Goal: Information Seeking & Learning: Learn about a topic

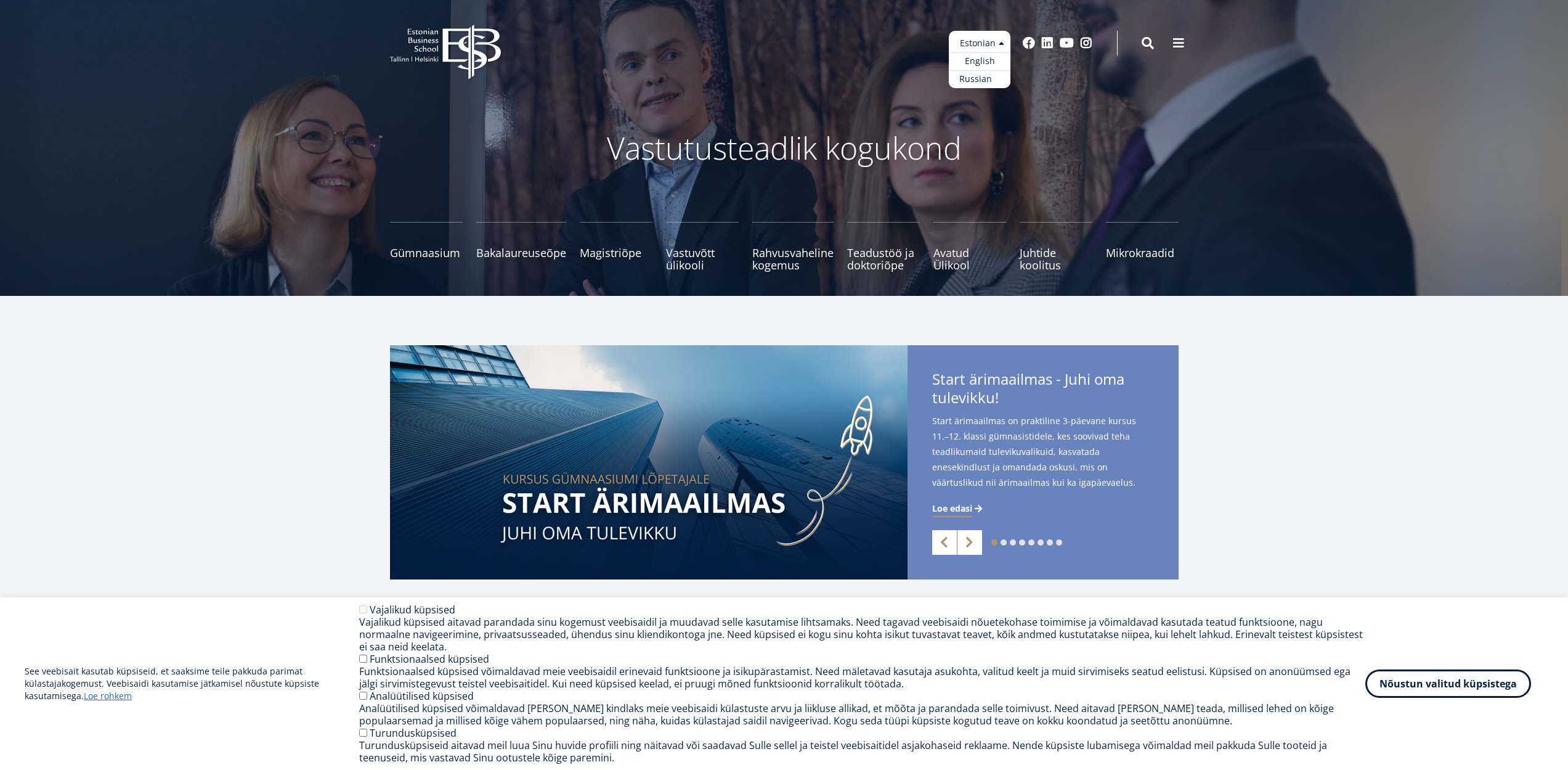
drag, startPoint x: 993, startPoint y: 50, endPoint x: 992, endPoint y: 72, distance: 22.0
click at [992, 72] on ul "Estonian English Russian" at bounding box center [980, 59] width 62 height 57
click at [987, 76] on link "Russian" at bounding box center [980, 79] width 62 height 18
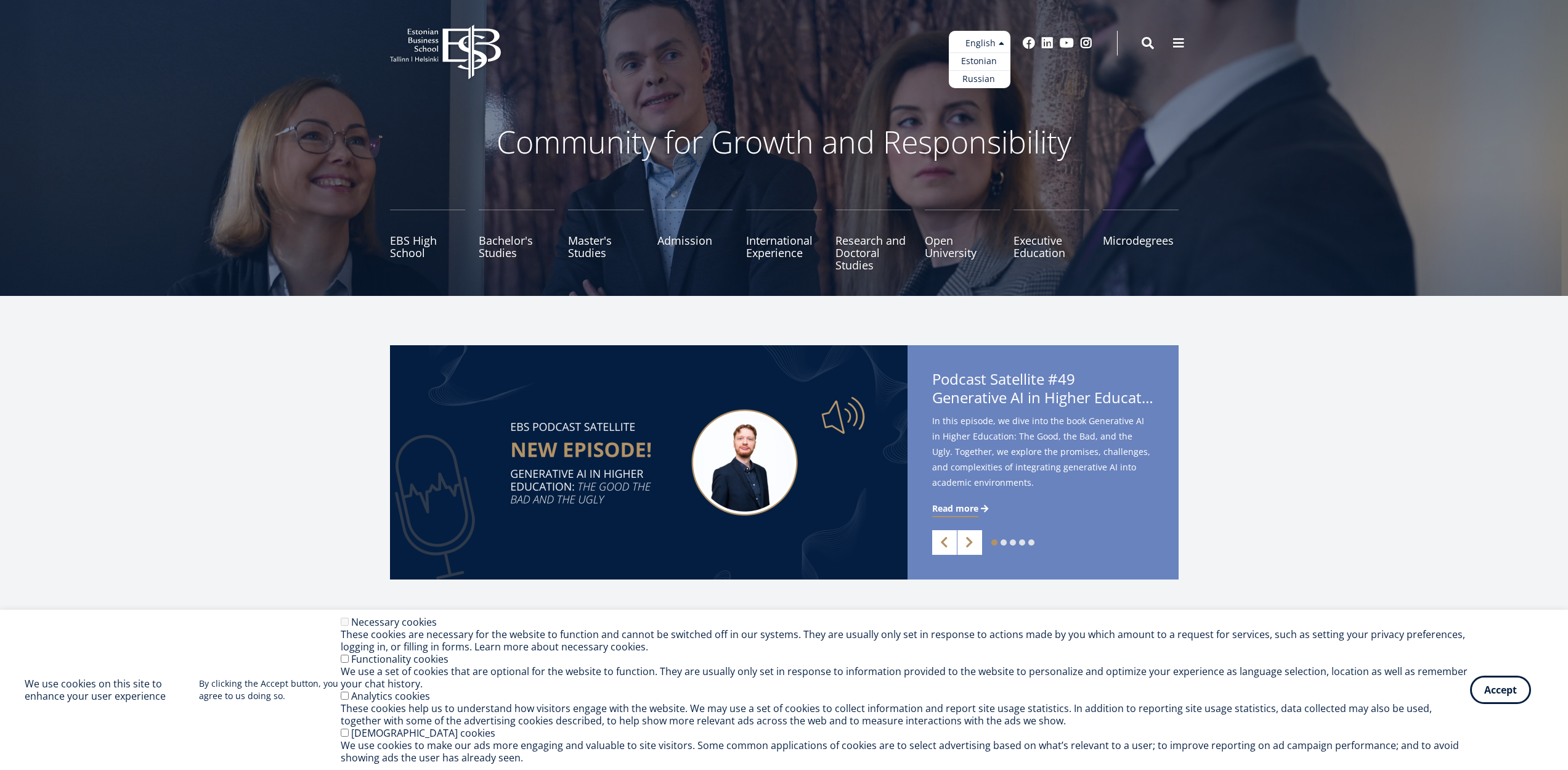
click at [986, 47] on ul "Estonian English Russian" at bounding box center [980, 59] width 62 height 57
click at [971, 74] on link "Russian" at bounding box center [980, 79] width 62 height 18
click at [976, 83] on link "Russian" at bounding box center [980, 79] width 62 height 18
click at [983, 61] on link "Estonian" at bounding box center [980, 61] width 62 height 18
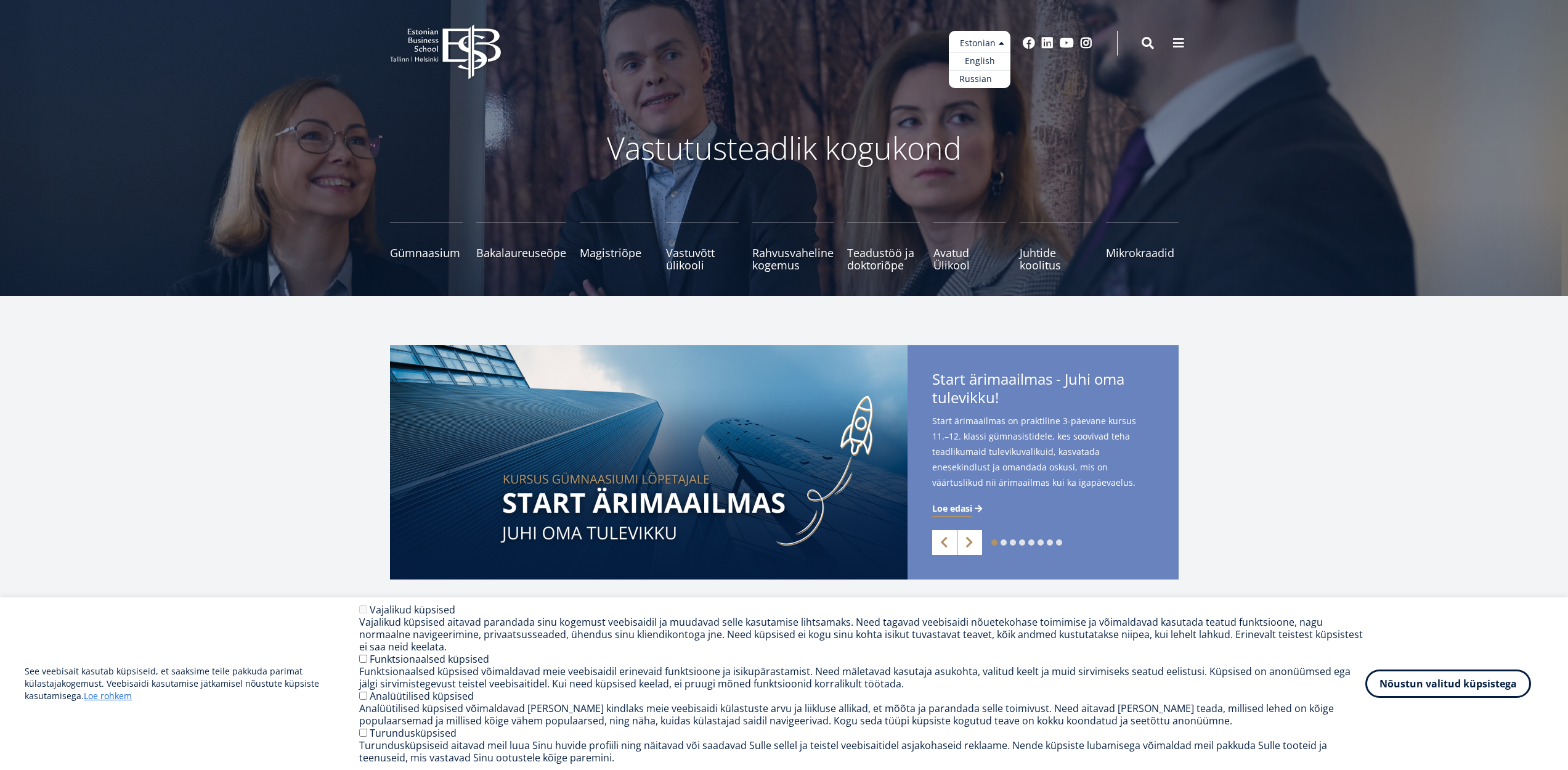
click at [972, 83] on link "Russian" at bounding box center [980, 79] width 62 height 18
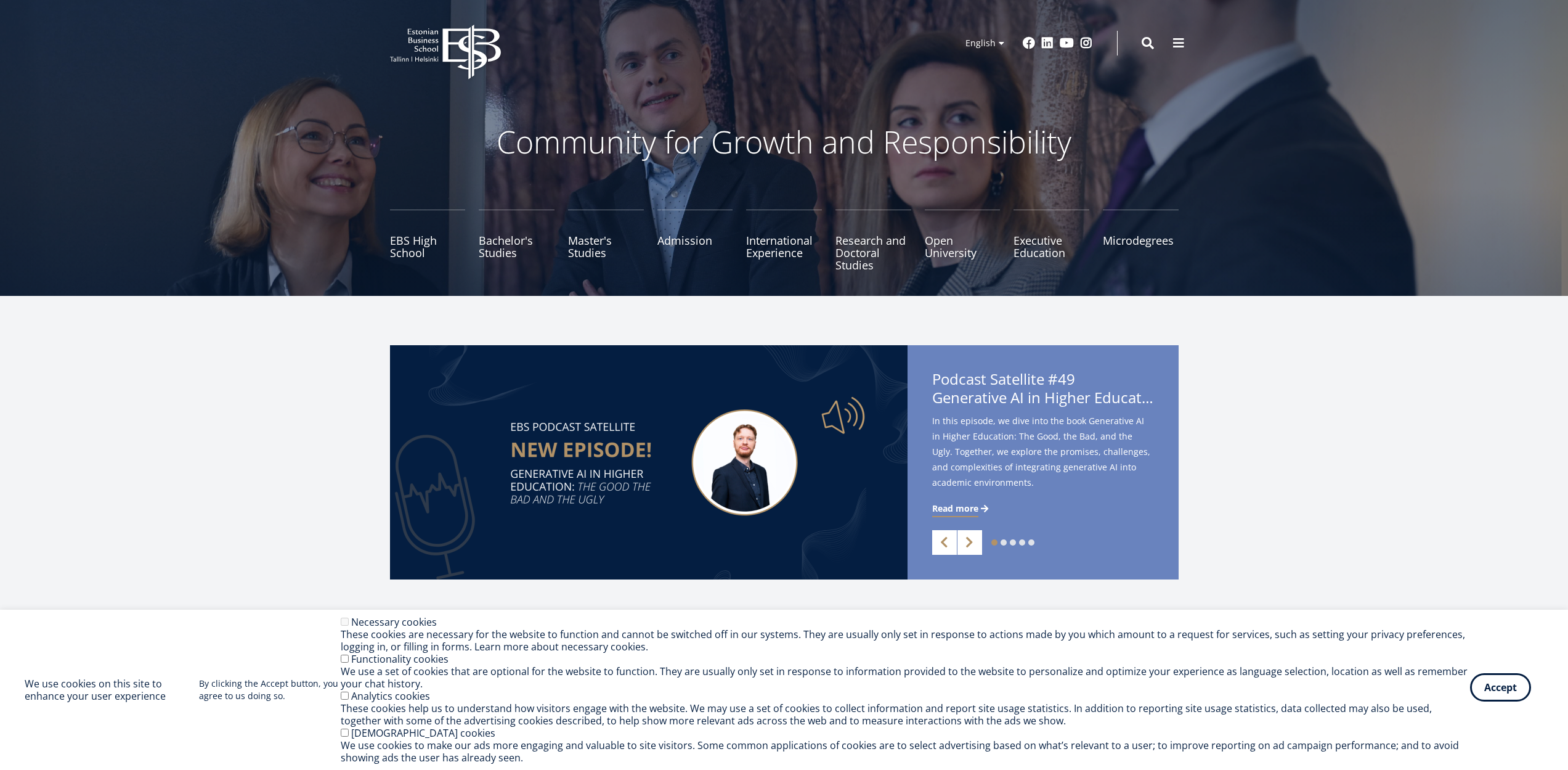
click at [1516, 680] on button "Accept" at bounding box center [1500, 687] width 61 height 28
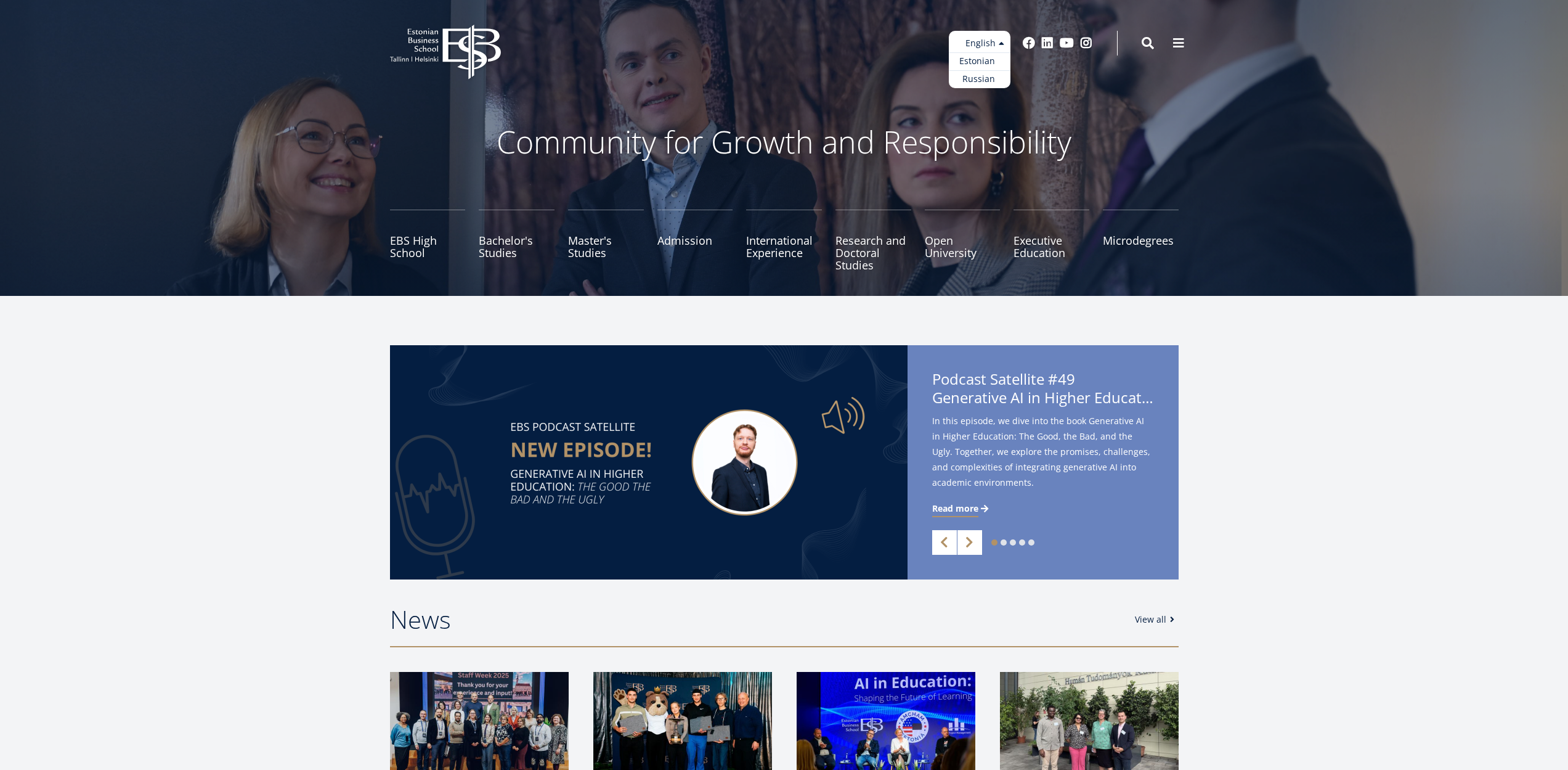
click at [972, 61] on link "Estonian" at bounding box center [980, 61] width 62 height 18
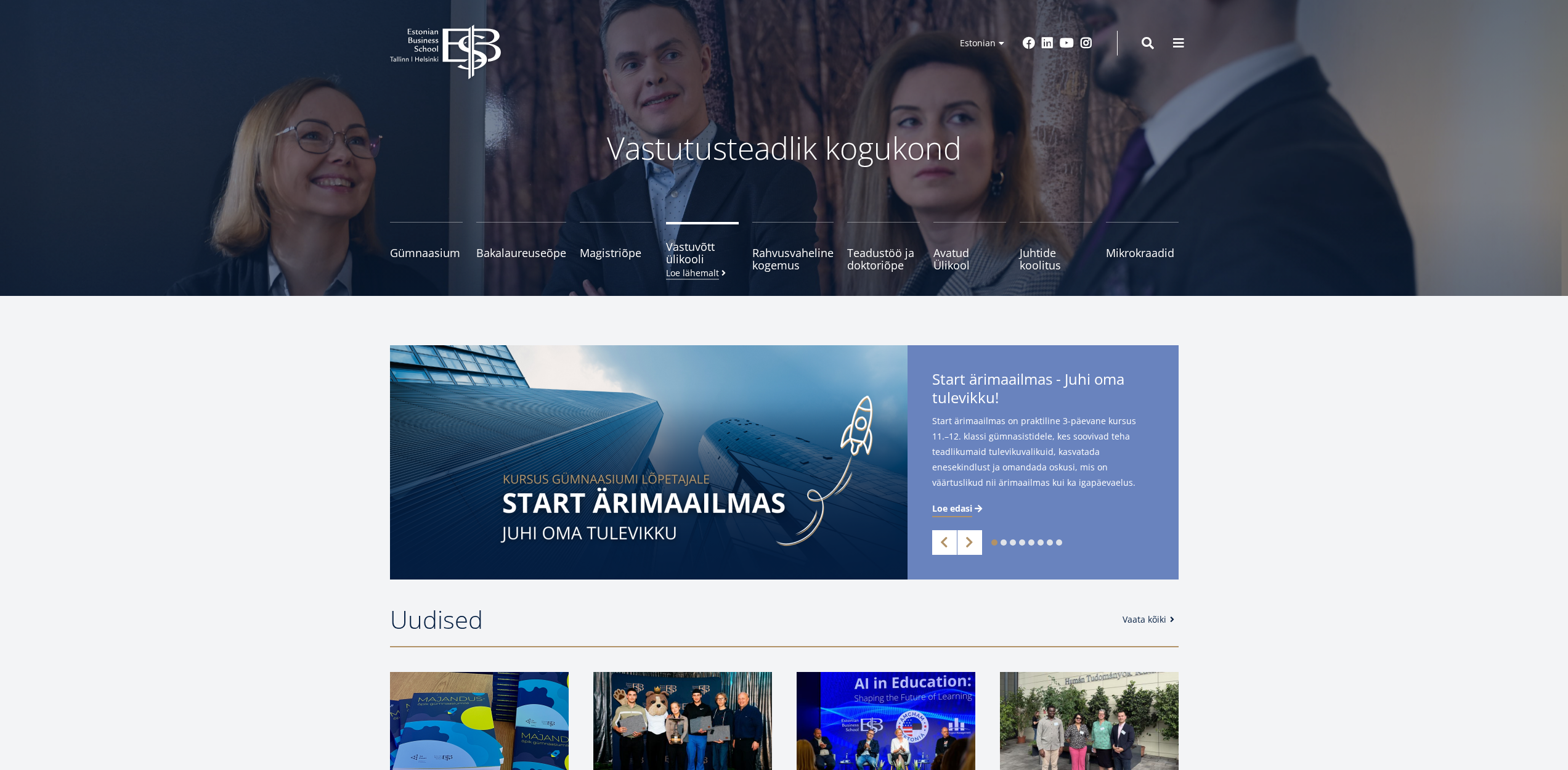
click at [698, 259] on span "Vastuvõtt ülikooli [PERSON_NAME] lähemalt" at bounding box center [702, 252] width 73 height 25
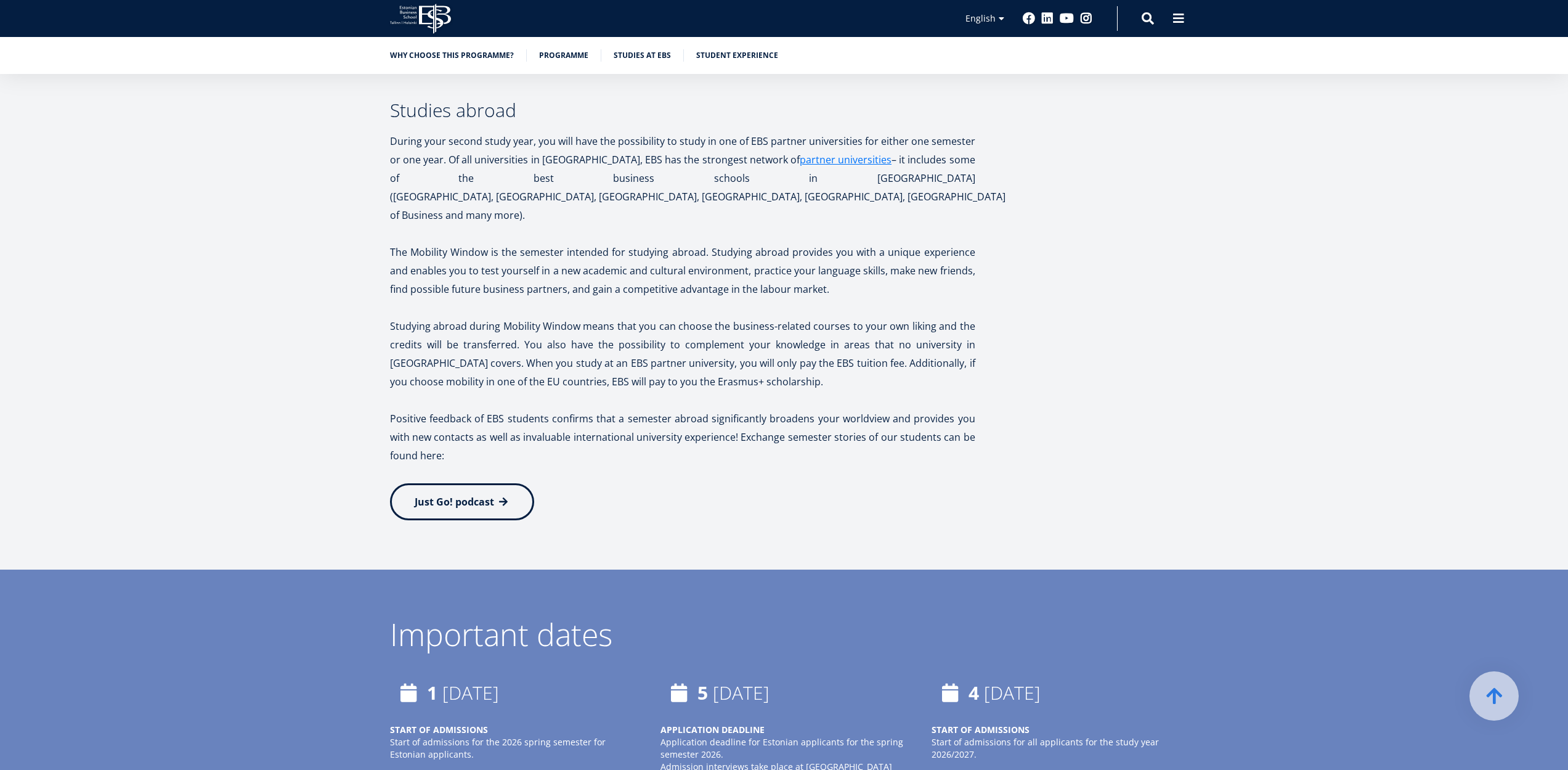
scroll to position [2095, 0]
